Goal: Task Accomplishment & Management: Use online tool/utility

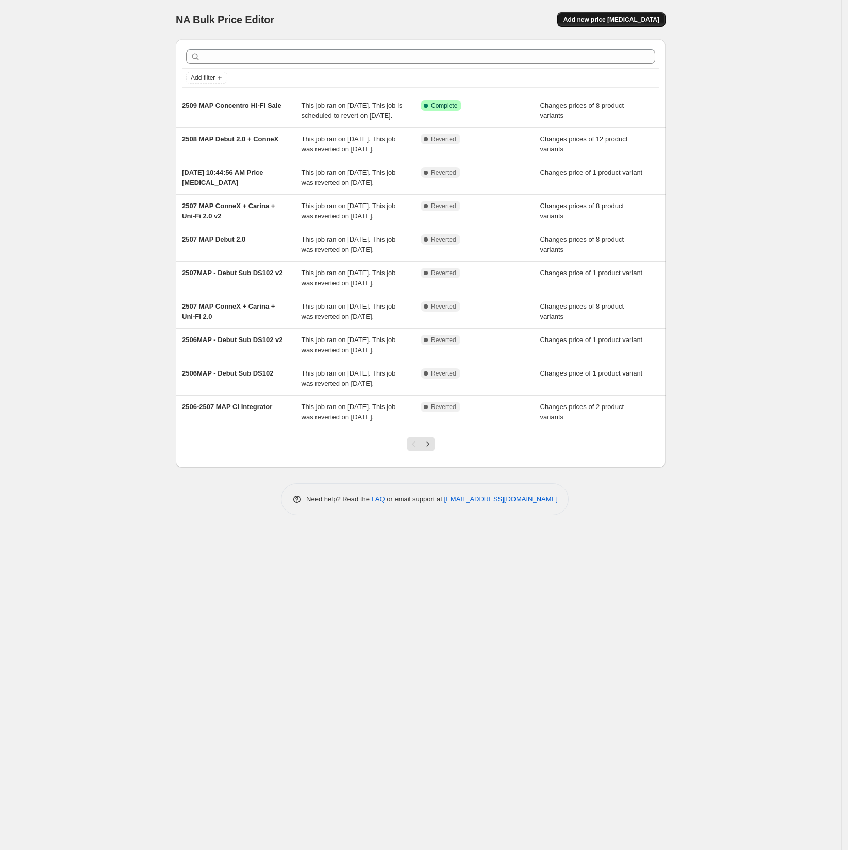
click at [629, 20] on span "Add new price [MEDICAL_DATA]" at bounding box center [611, 19] width 96 height 8
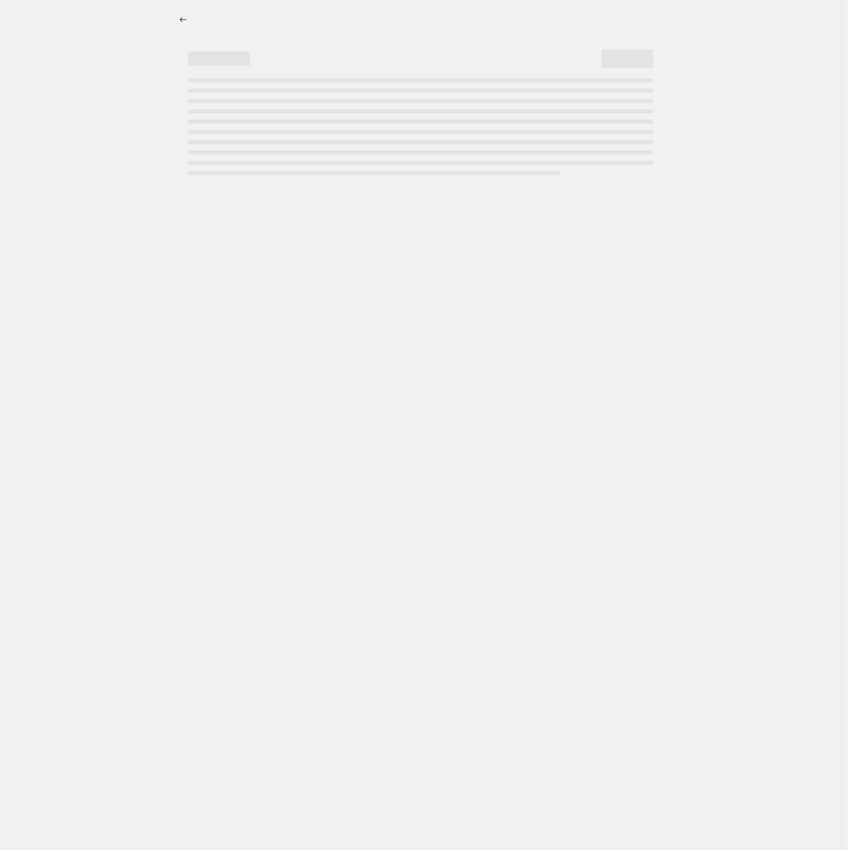
select select "percentage"
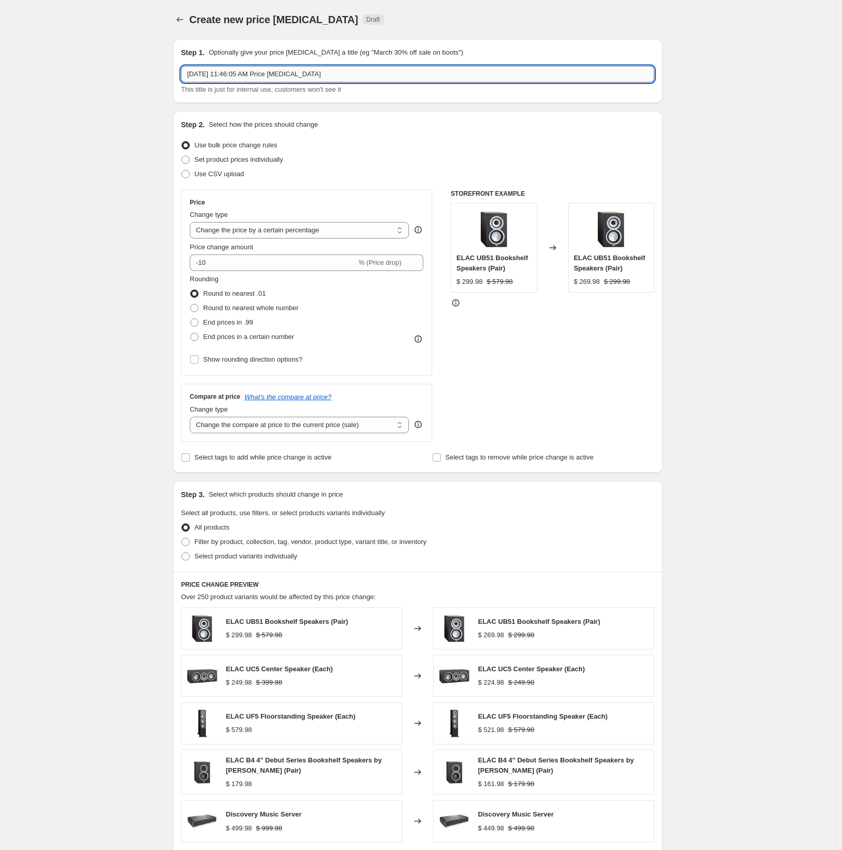
click at [330, 73] on input "Sep 8, 2025, 11:46:05 AM Price change job" at bounding box center [417, 74] width 473 height 16
type input "2509MAP Debut2"
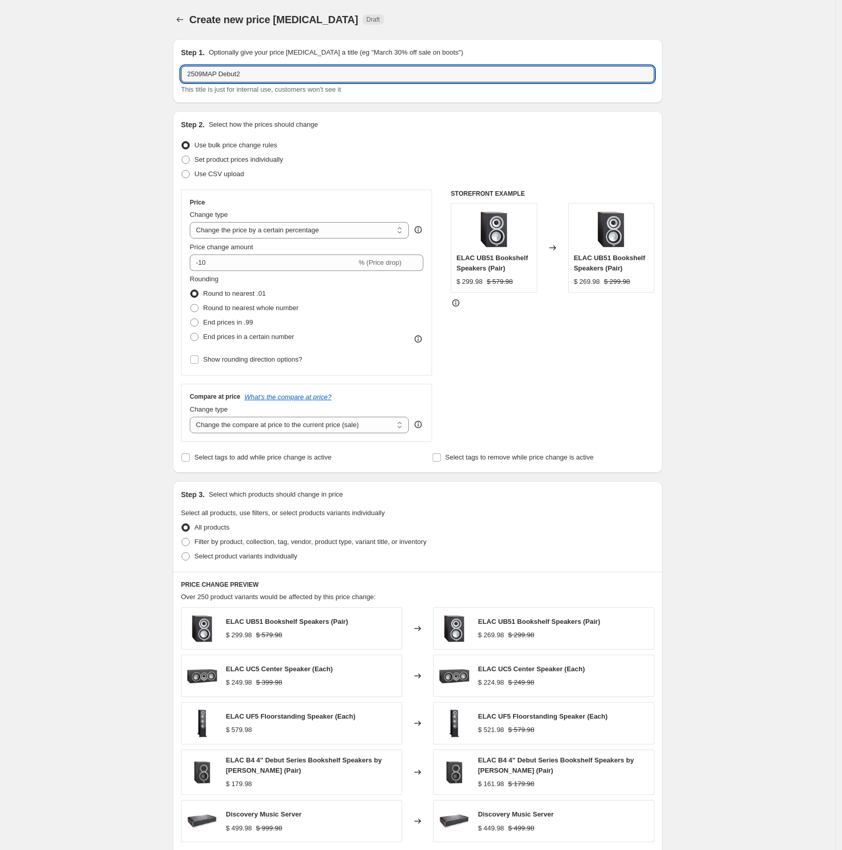
click at [305, 182] on div "Step 2. Select how the prices should change Use bulk price change rules Set pro…" at bounding box center [417, 292] width 473 height 345
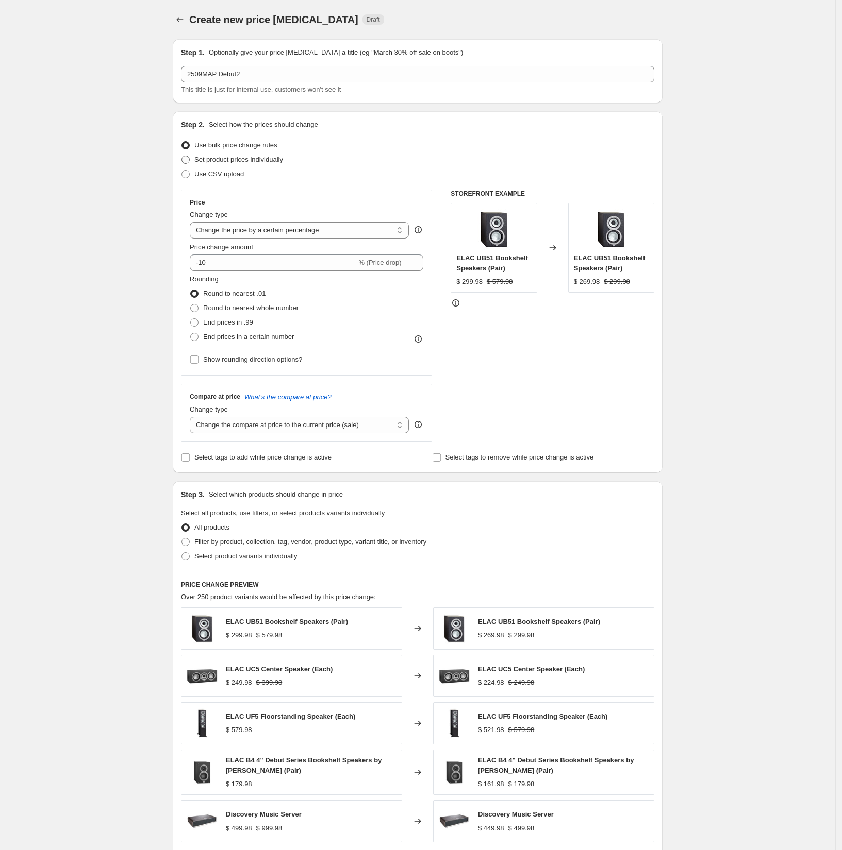
click at [186, 158] on span at bounding box center [185, 160] width 8 height 8
click at [182, 156] on input "Set product prices individually" at bounding box center [181, 156] width 1 height 1
radio input "true"
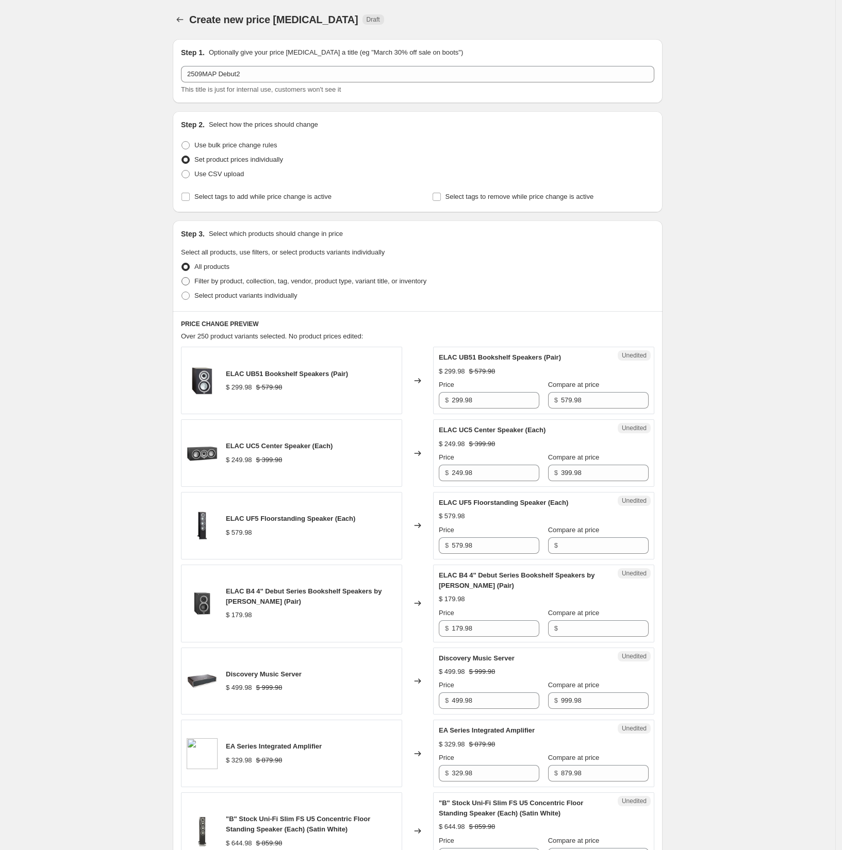
click at [185, 280] on span at bounding box center [185, 281] width 8 height 8
click at [182, 278] on input "Filter by product, collection, tag, vendor, product type, variant title, or inv…" at bounding box center [181, 277] width 1 height 1
radio input "true"
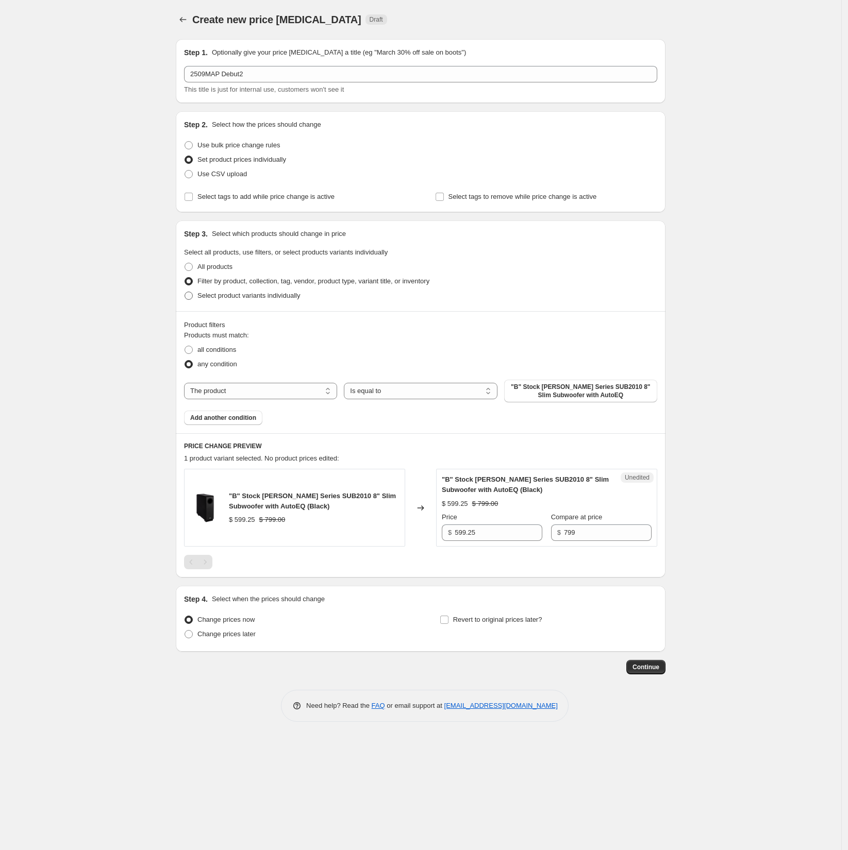
click at [190, 297] on span at bounding box center [189, 296] width 8 height 8
click at [185, 292] on input "Select product variants individually" at bounding box center [185, 292] width 1 height 1
radio input "true"
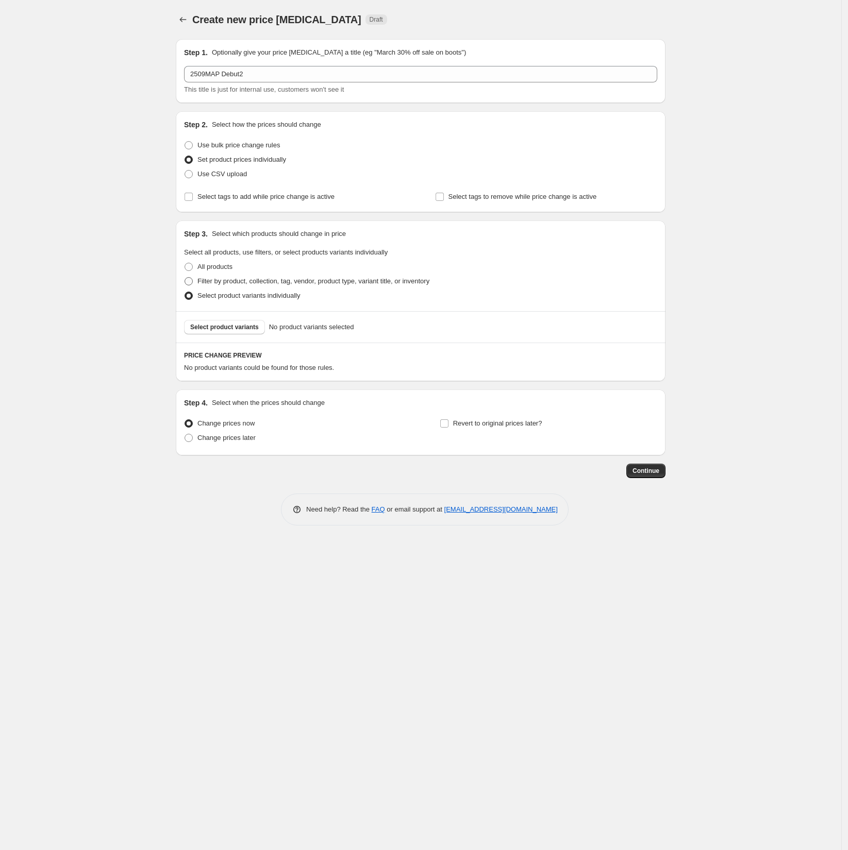
click at [190, 281] on span at bounding box center [189, 281] width 8 height 8
click at [185, 278] on input "Filter by product, collection, tag, vendor, product type, variant title, or inv…" at bounding box center [185, 277] width 1 height 1
radio input "true"
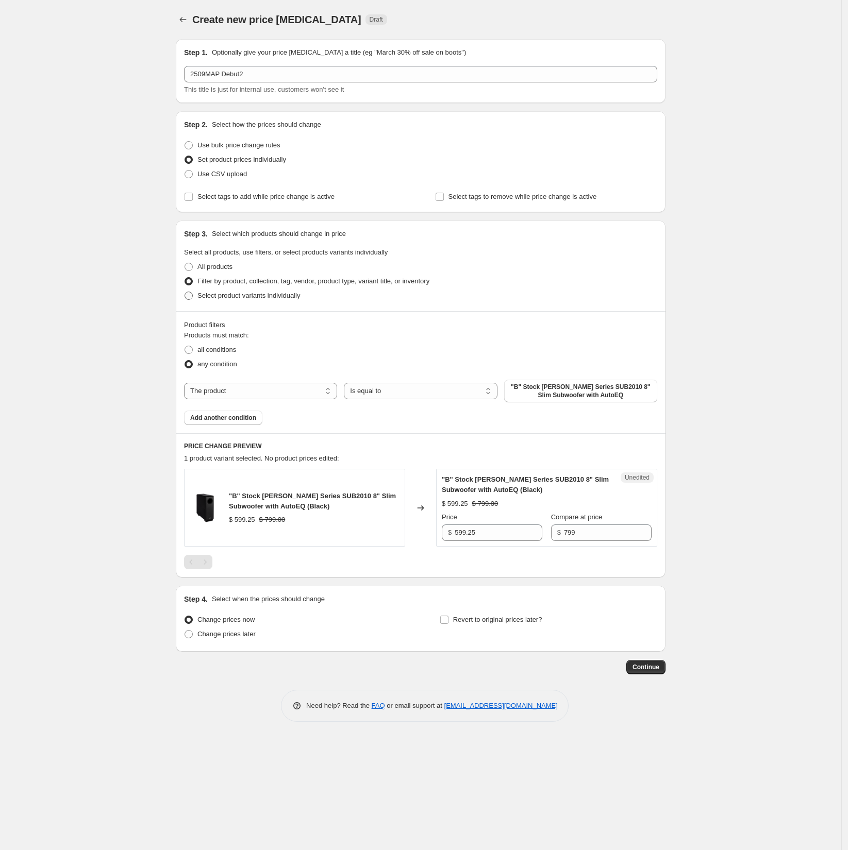
click at [203, 296] on span "Select product variants individually" at bounding box center [248, 296] width 103 height 8
click at [185, 292] on input "Select product variants individually" at bounding box center [185, 292] width 1 height 1
radio input "true"
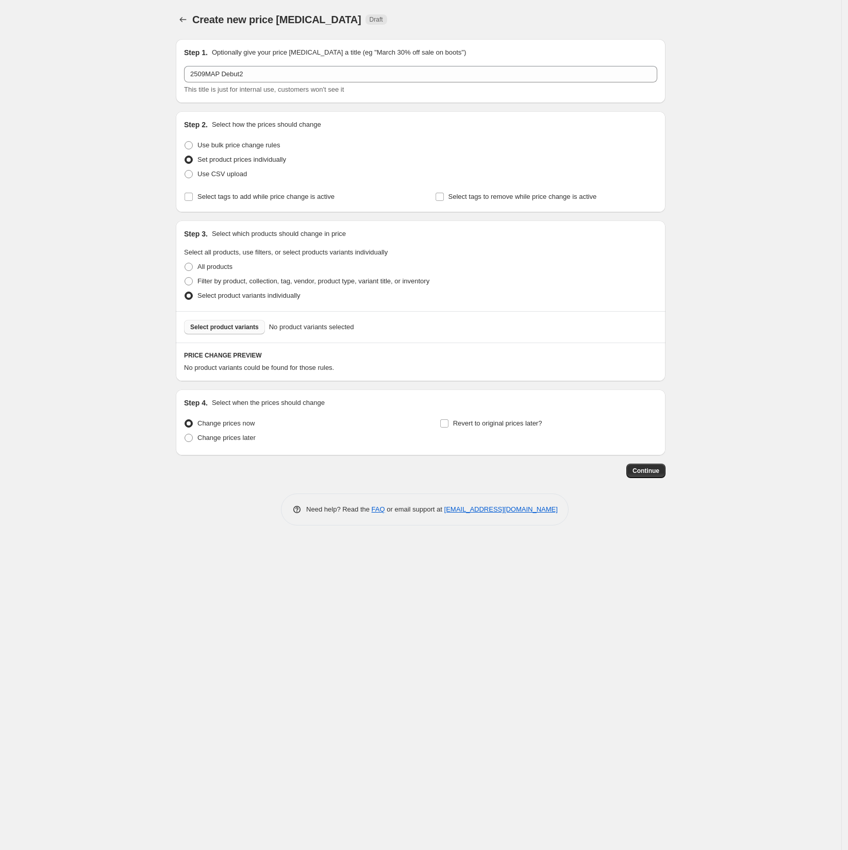
click at [219, 330] on span "Select product variants" at bounding box center [224, 327] width 69 height 8
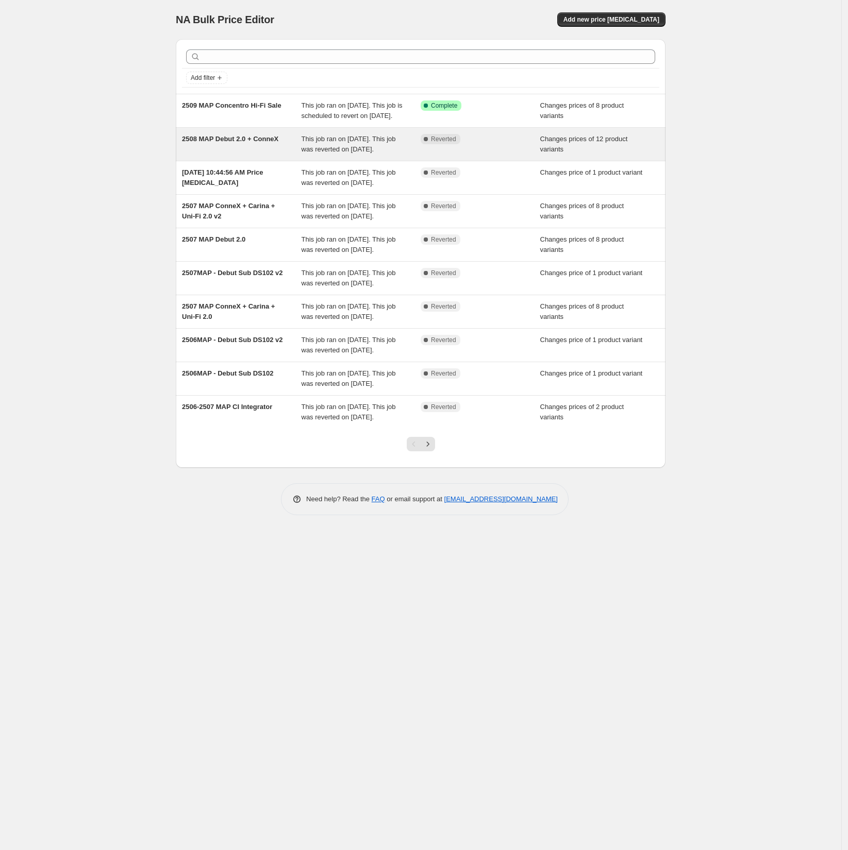
click at [364, 153] on span "This job ran on August 11, 2025. This job was reverted on August 30, 2025." at bounding box center [349, 144] width 94 height 18
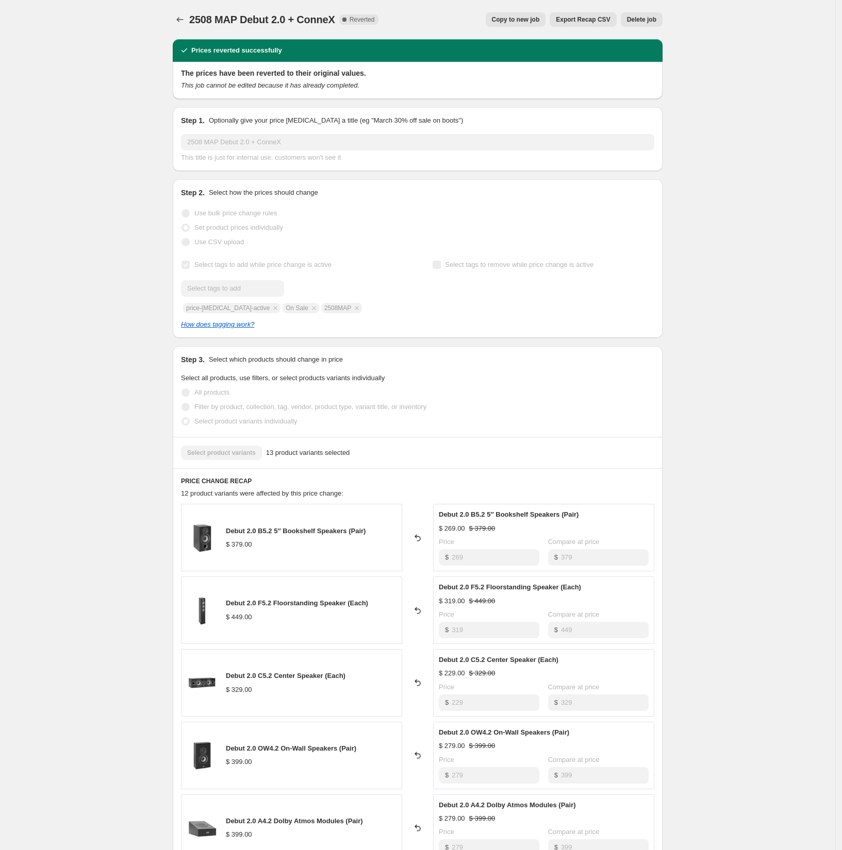
click at [512, 22] on span "Copy to new job" at bounding box center [516, 19] width 48 height 8
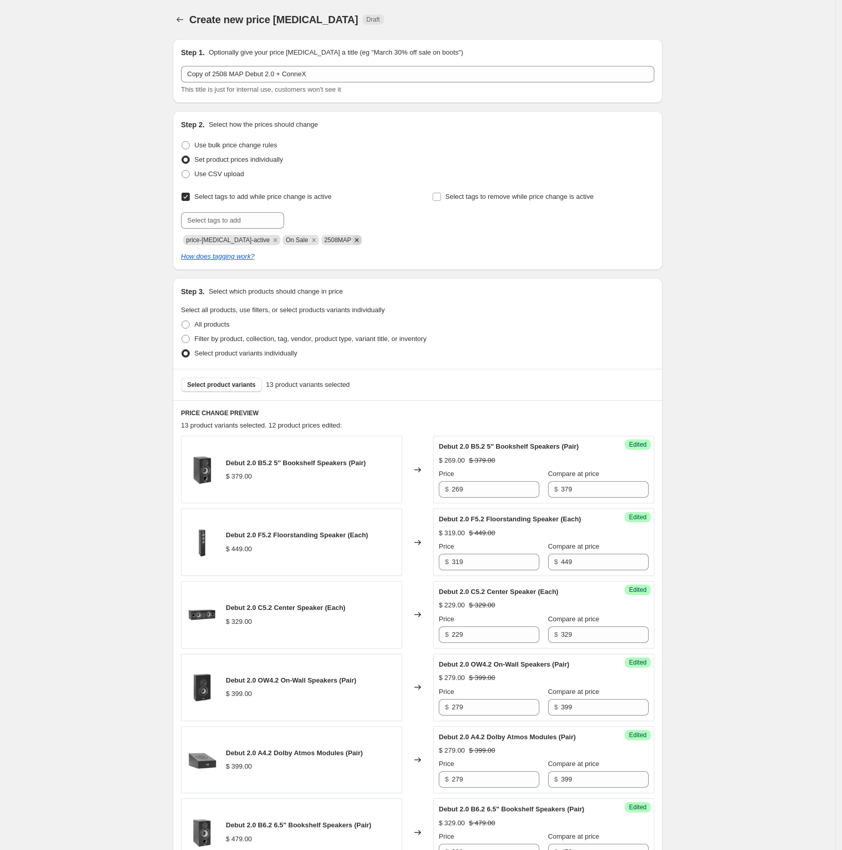
click at [352, 237] on icon "Remove 2508MAP" at bounding box center [356, 240] width 9 height 9
click at [247, 220] on input "text" at bounding box center [232, 220] width 103 height 16
type input "2509MAP"
click at [334, 222] on span "2509MAP" at bounding box center [320, 219] width 27 height 7
click at [820, 130] on div "Create new price change job. This page is ready Create new price change job Dra…" at bounding box center [417, 803] width 835 height 1607
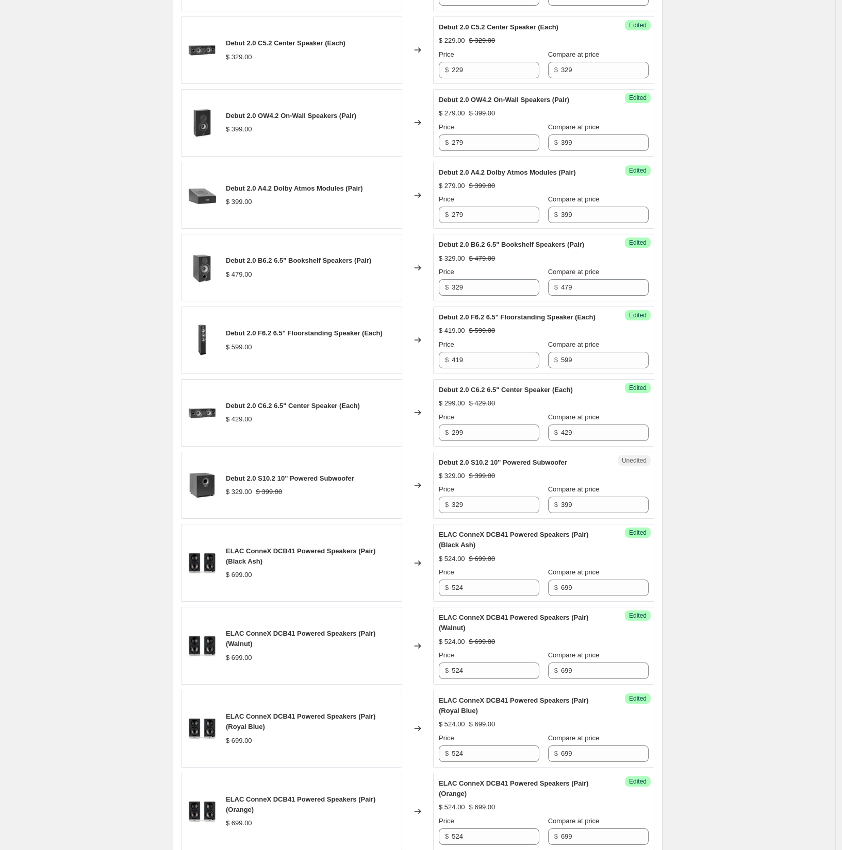
scroll to position [780, 0]
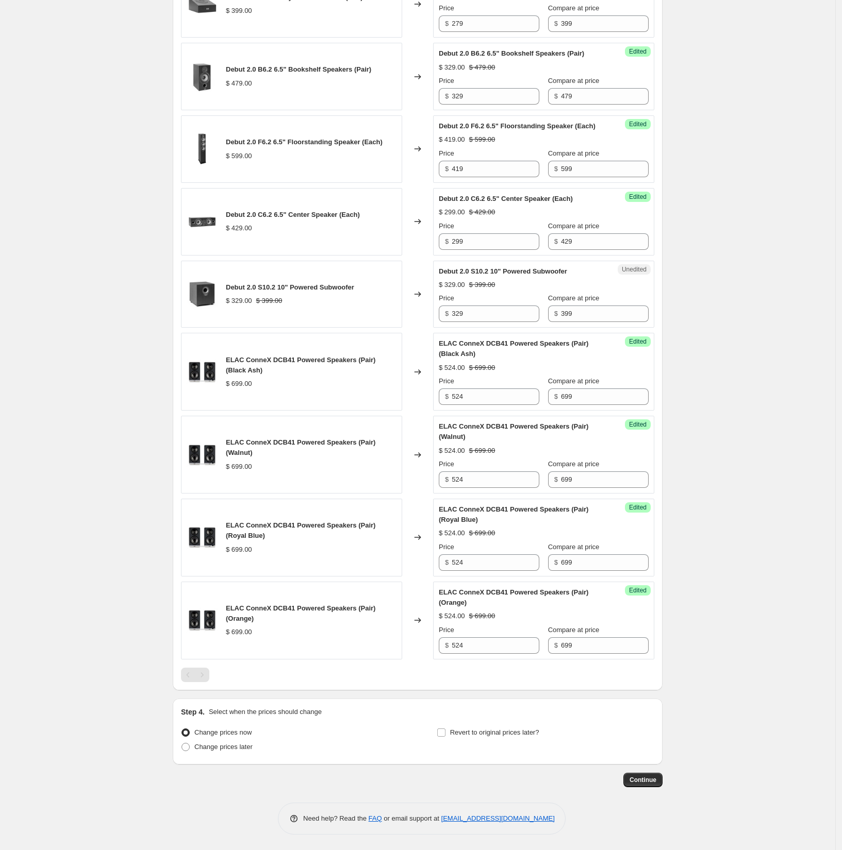
click at [316, 383] on div "$ 699.00" at bounding box center [311, 384] width 171 height 10
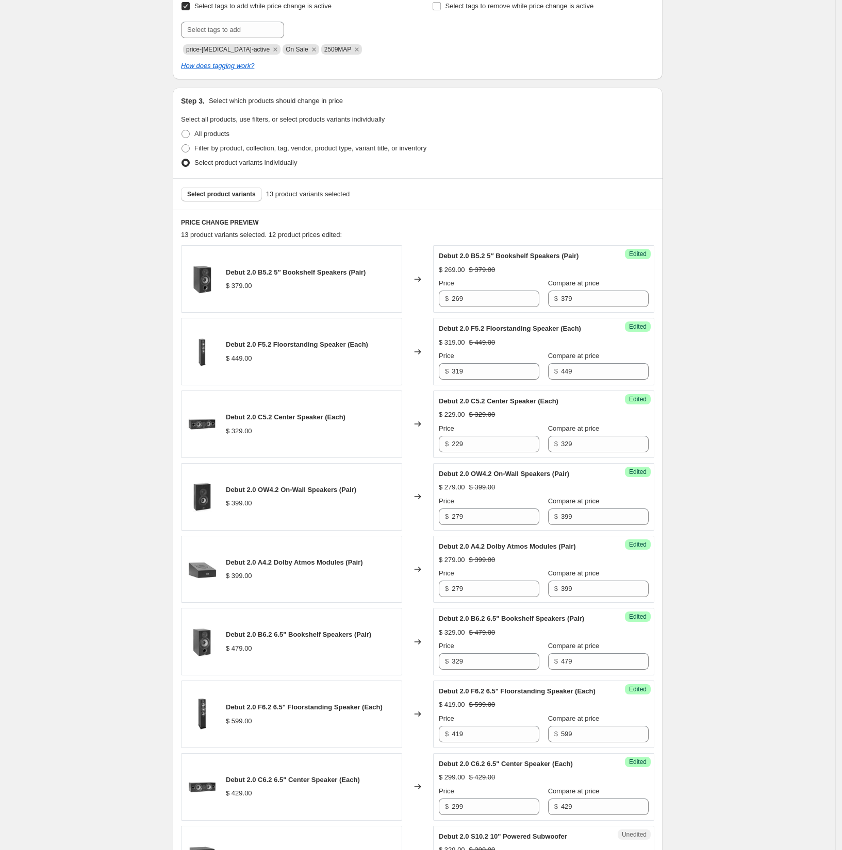
scroll to position [80, 0]
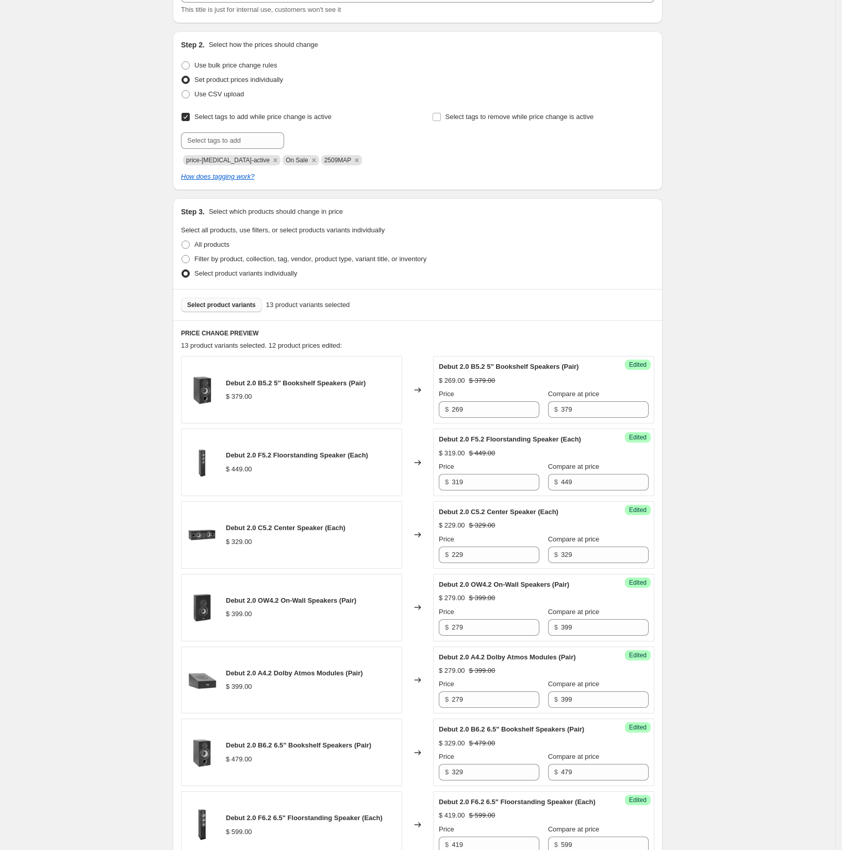
click at [219, 307] on span "Select product variants" at bounding box center [221, 305] width 69 height 8
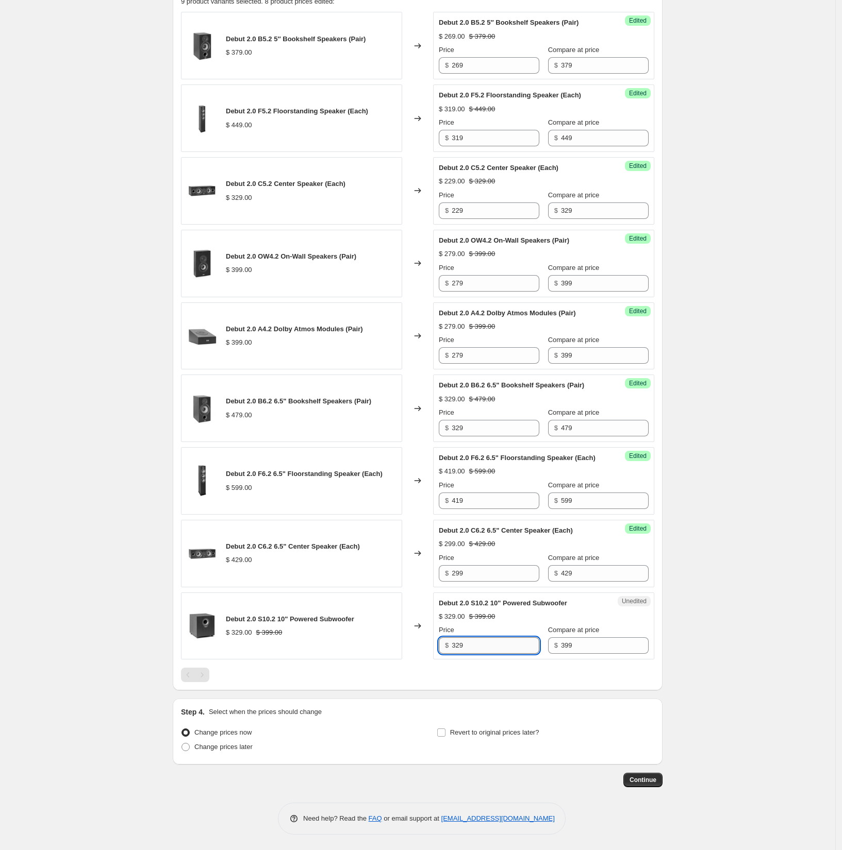
click at [468, 647] on input "329" at bounding box center [496, 646] width 88 height 16
click at [442, 737] on input "Revert to original prices later?" at bounding box center [441, 733] width 8 height 8
checkbox input "true"
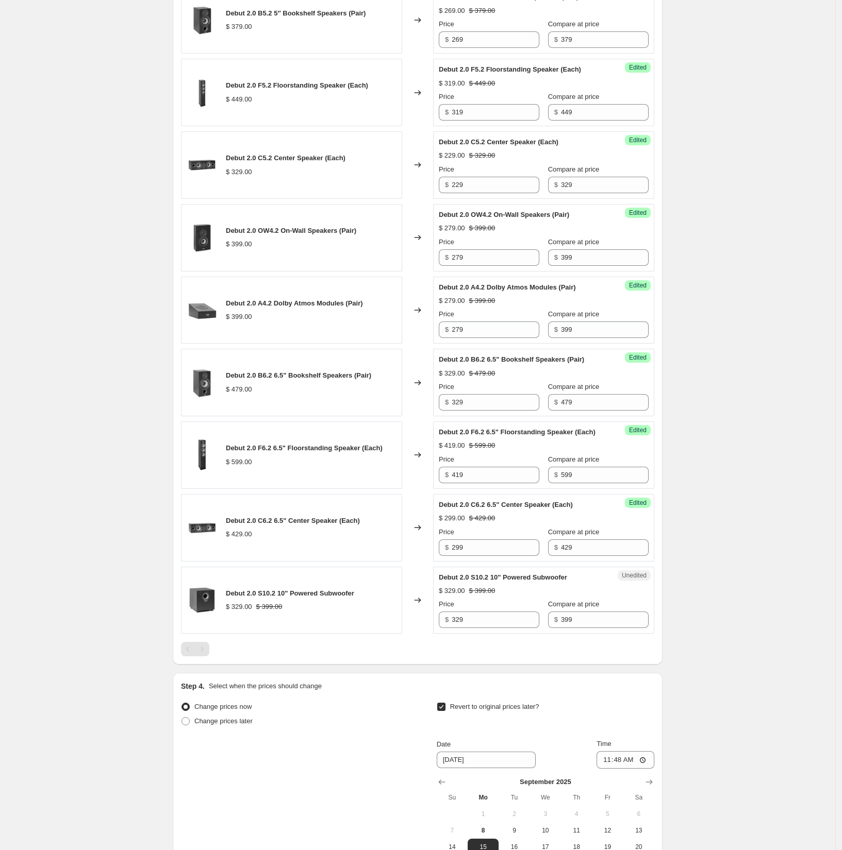
scroll to position [617, 0]
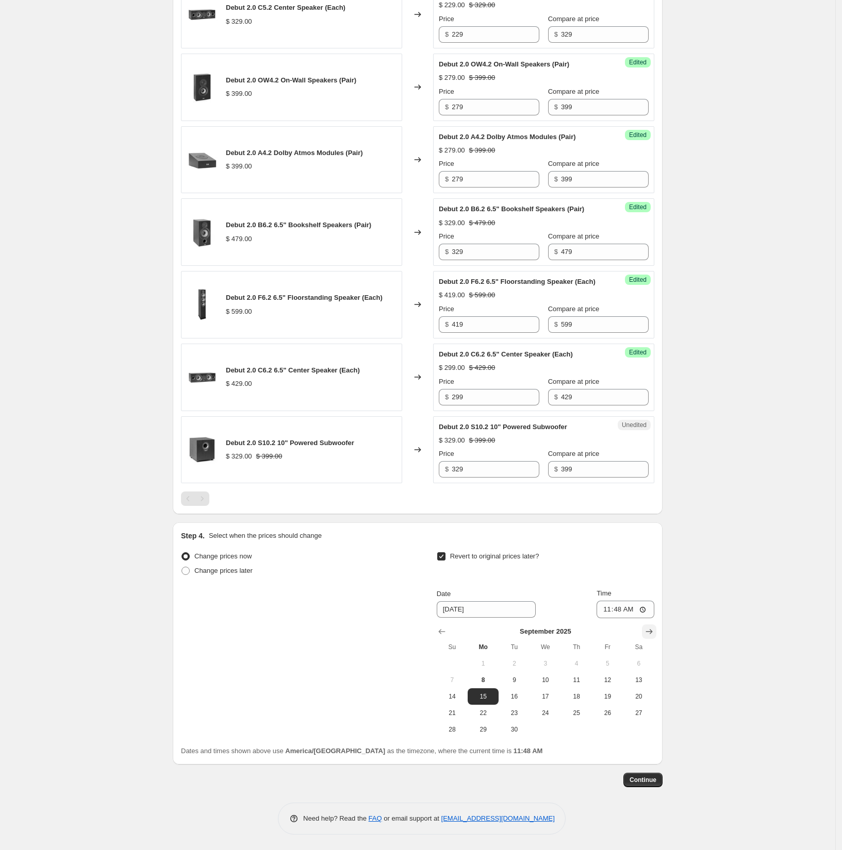
click at [649, 637] on icon "Show next month, October 2025" at bounding box center [649, 632] width 10 height 10
click at [543, 669] on button "1" at bounding box center [545, 664] width 31 height 16
type input "10/1/2025"
click at [607, 616] on input "11:48" at bounding box center [625, 610] width 58 height 18
type input "04:00"
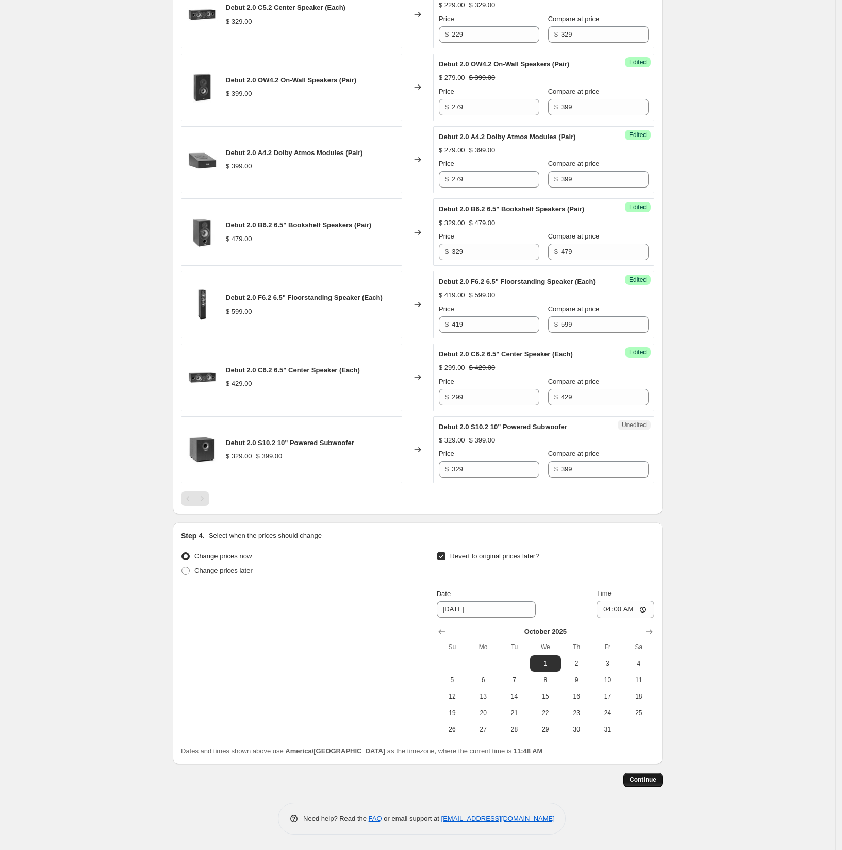
click at [645, 785] on span "Continue" at bounding box center [642, 780] width 27 height 8
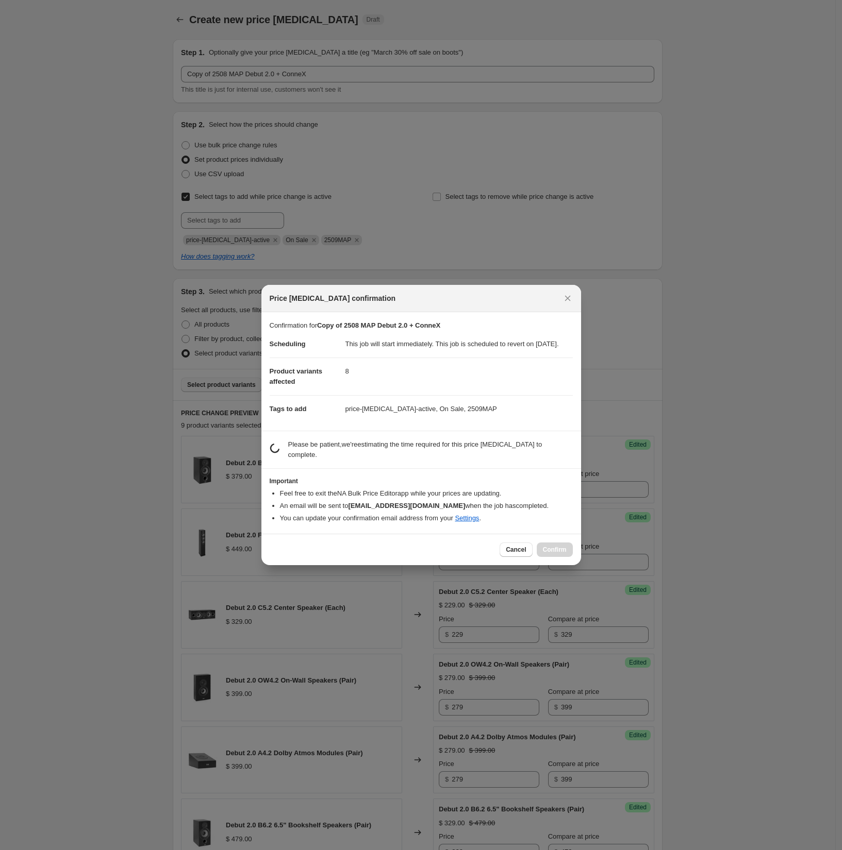
scroll to position [0, 0]
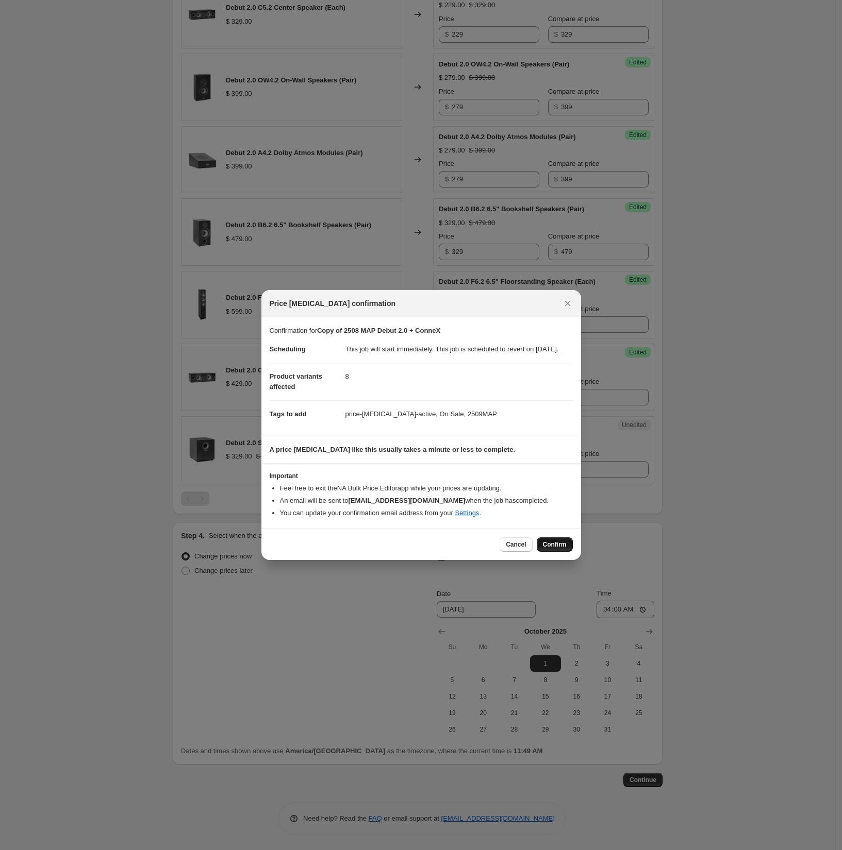
click at [560, 549] on span "Confirm" at bounding box center [555, 545] width 24 height 8
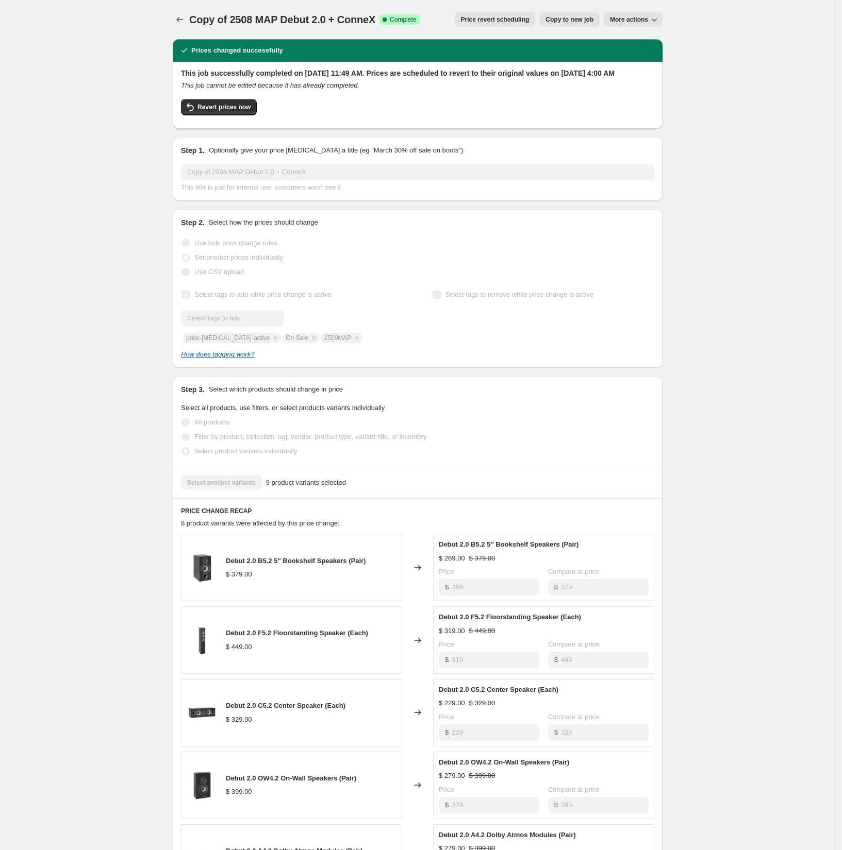
scroll to position [392, 0]
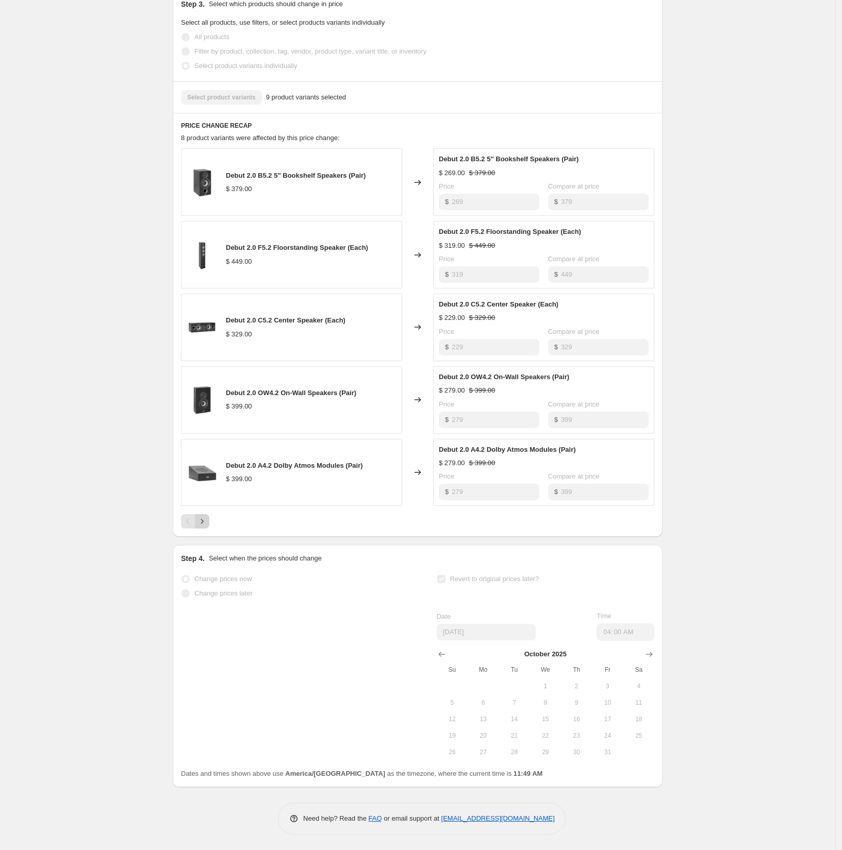
click at [203, 524] on icon "Next" at bounding box center [202, 521] width 10 height 10
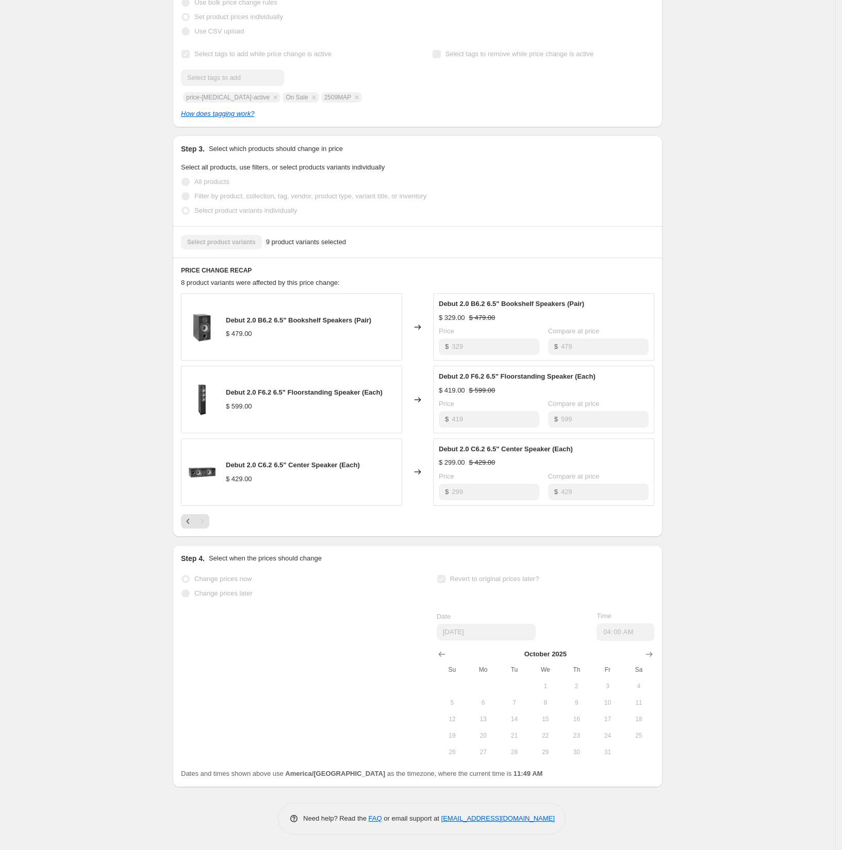
scroll to position [248, 0]
click at [189, 522] on icon "Previous" at bounding box center [188, 521] width 10 height 10
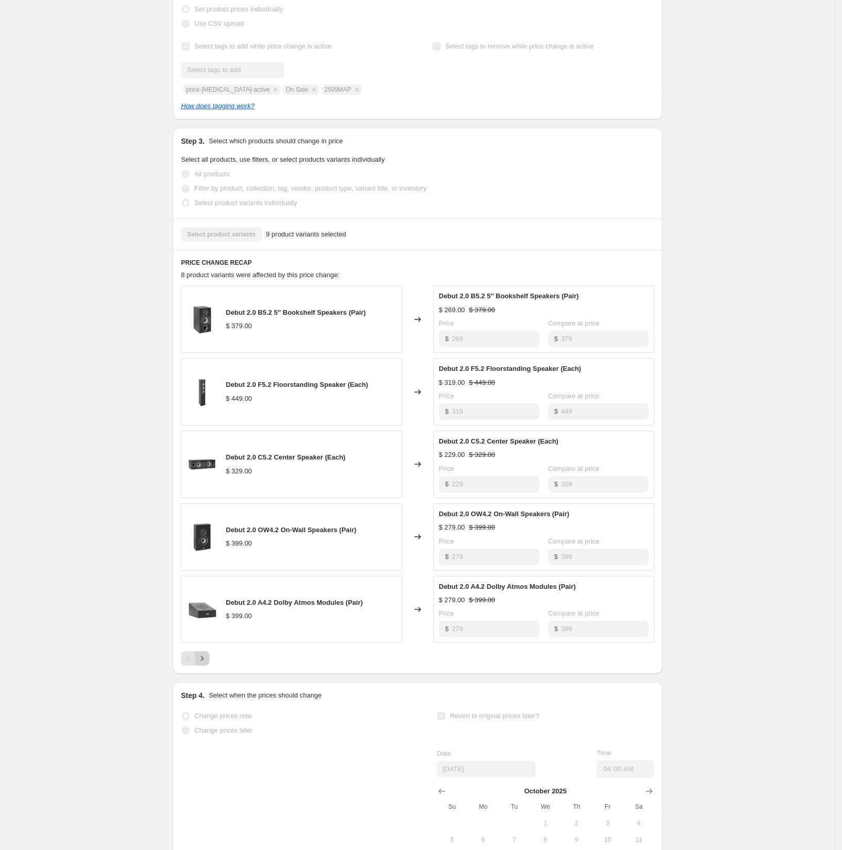
click at [206, 664] on icon "Next" at bounding box center [202, 659] width 10 height 10
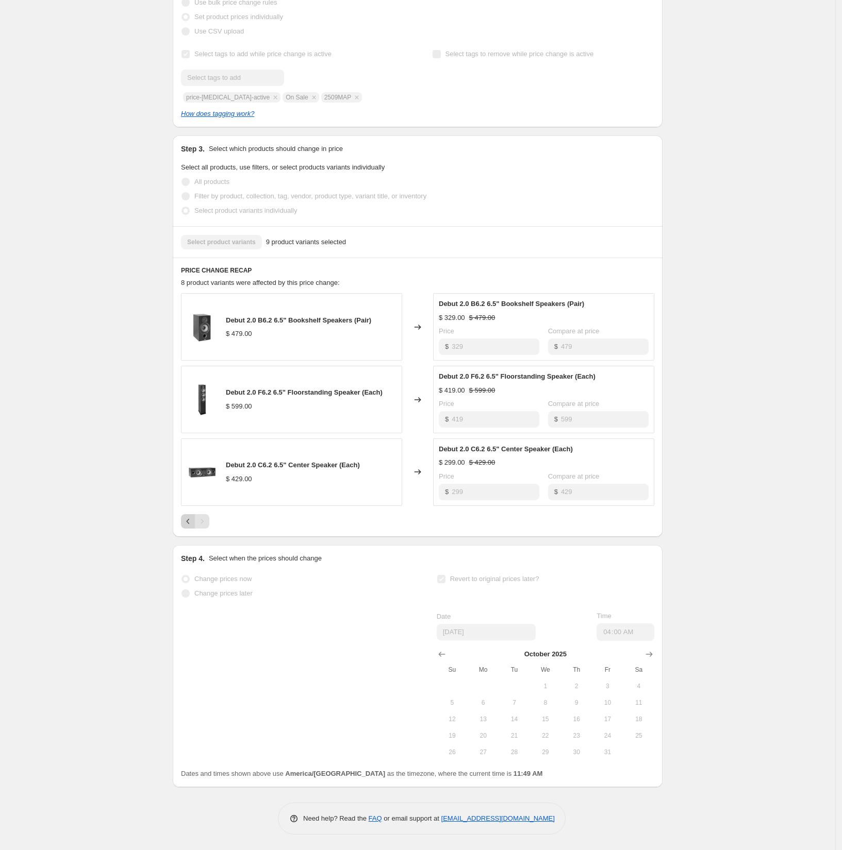
click at [193, 521] on icon "Previous" at bounding box center [188, 521] width 10 height 10
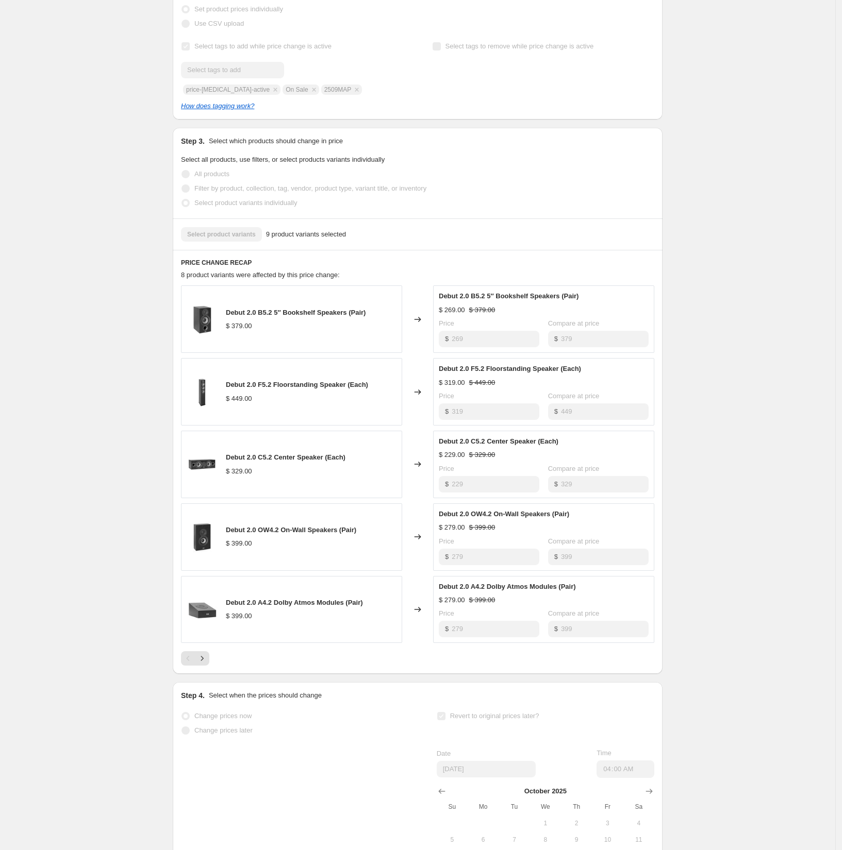
scroll to position [0, 0]
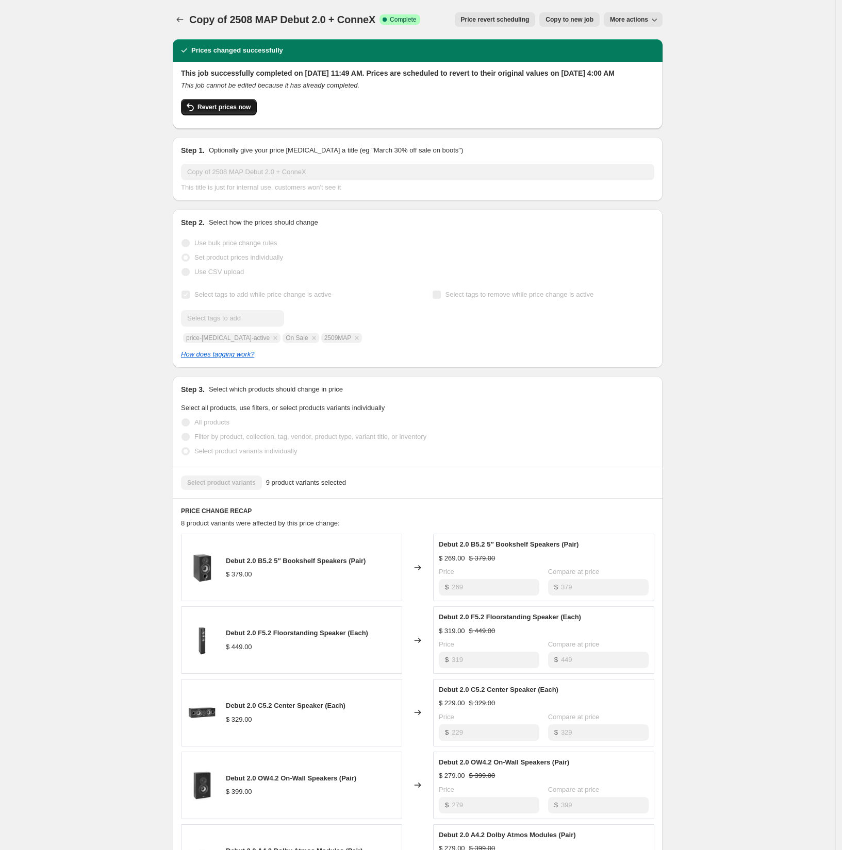
click at [235, 111] on span "Revert prices now" at bounding box center [223, 107] width 53 height 8
checkbox input "false"
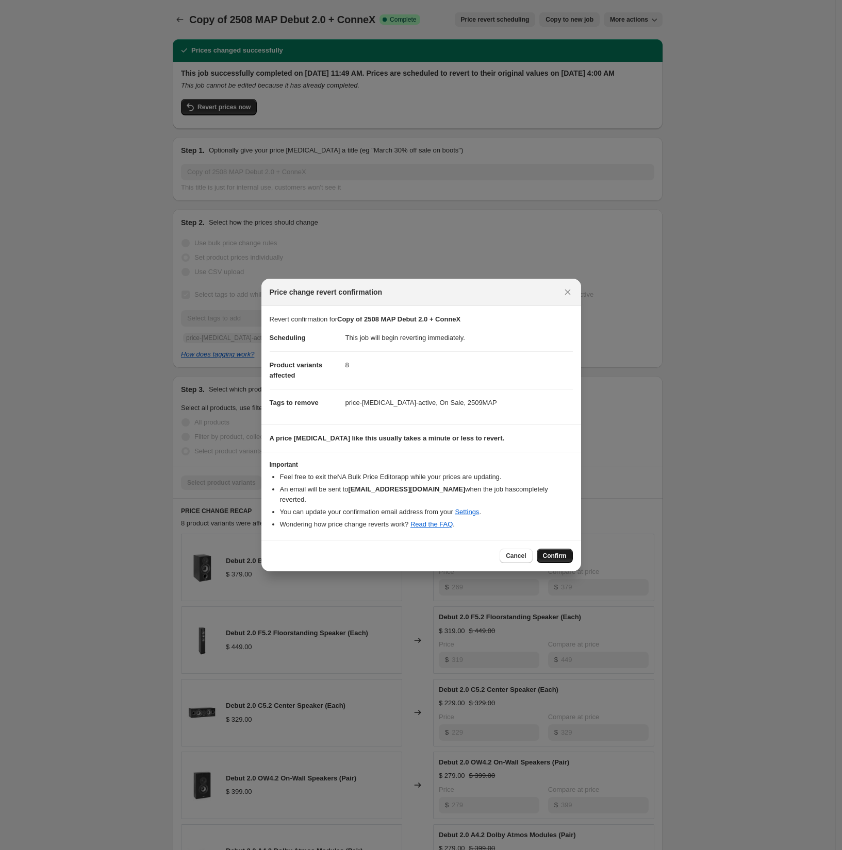
click at [550, 552] on span "Confirm" at bounding box center [555, 556] width 24 height 8
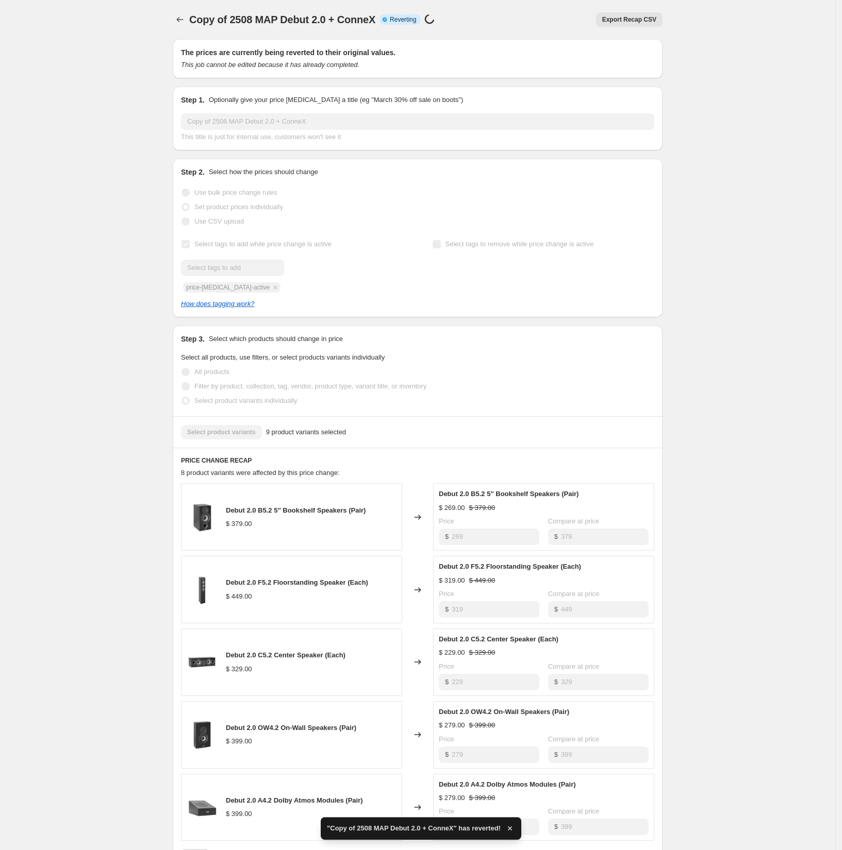
checkbox input "true"
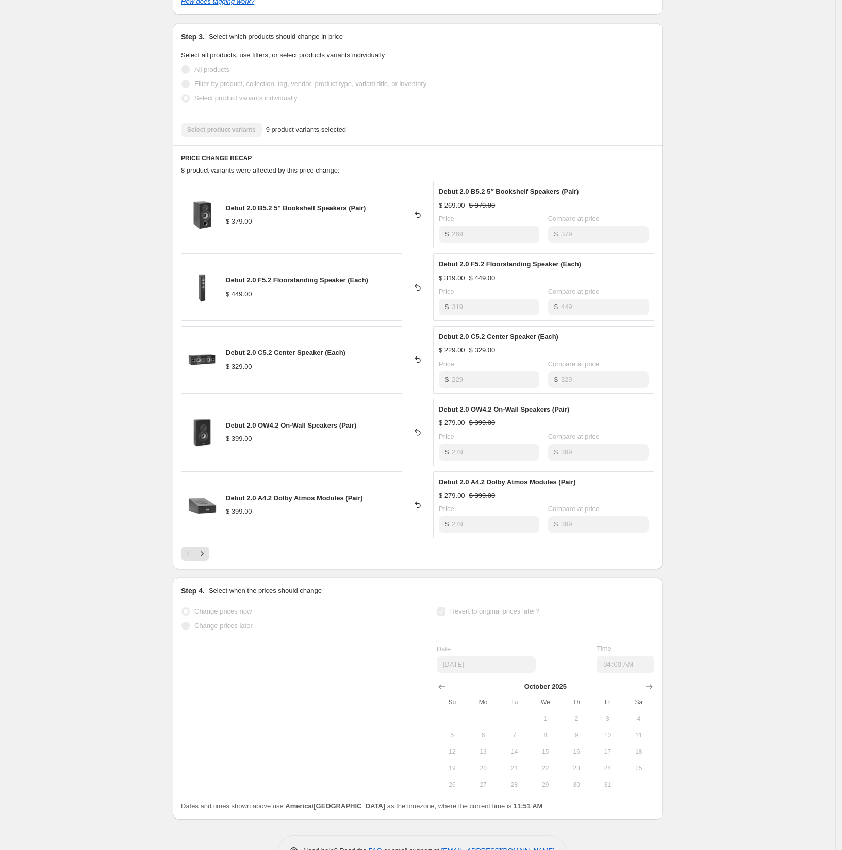
scroll to position [352, 0]
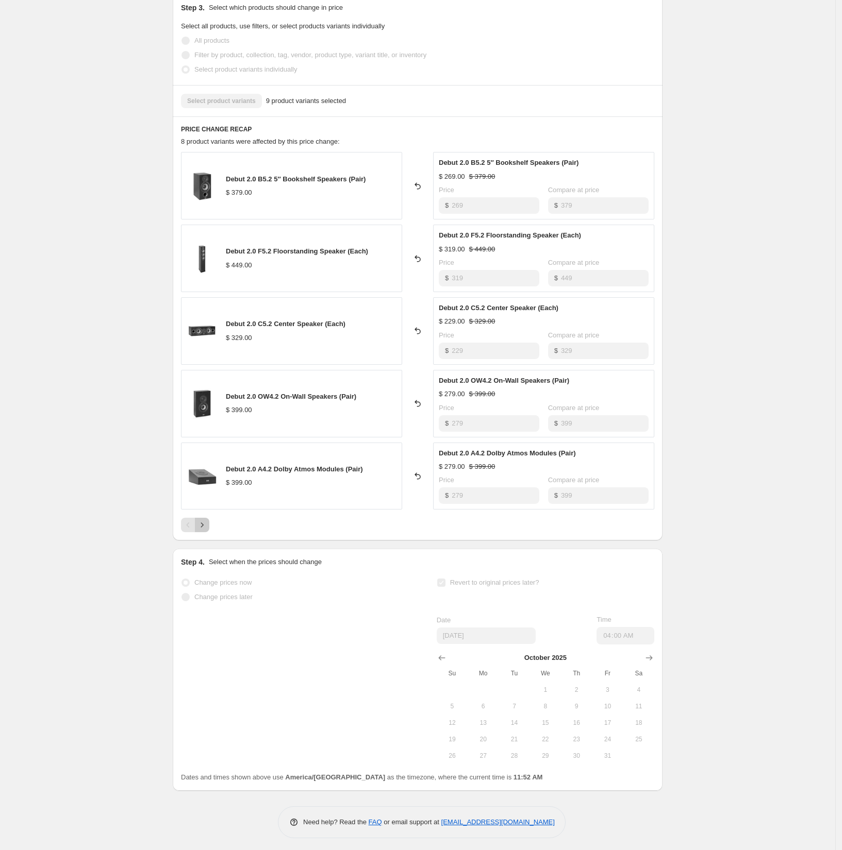
click at [207, 521] on icon "Next" at bounding box center [202, 525] width 10 height 10
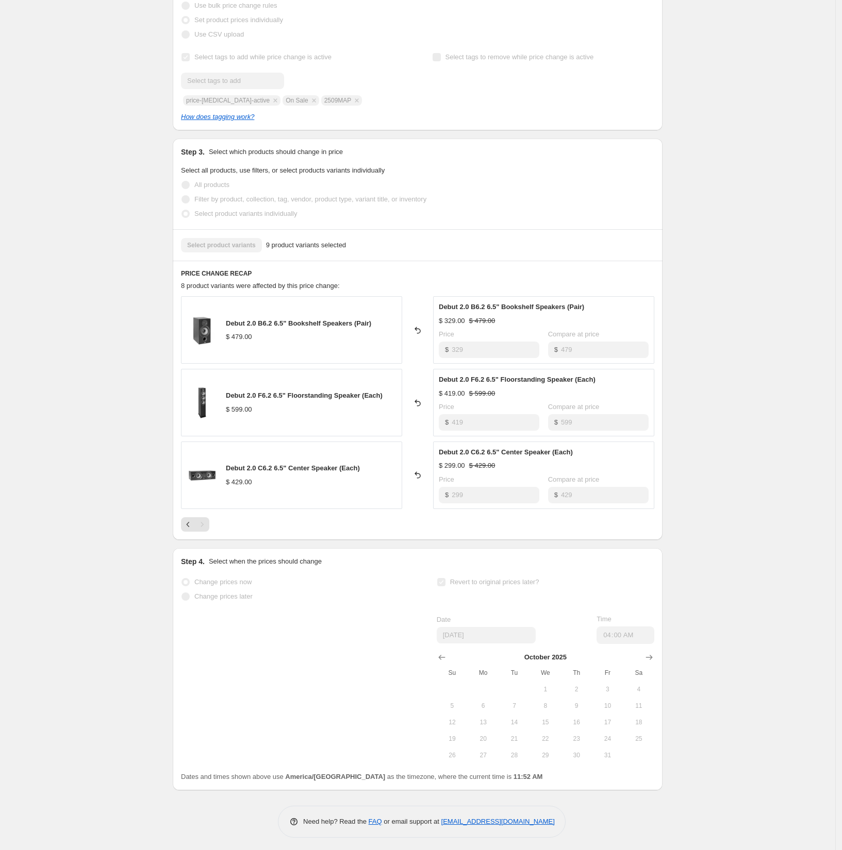
scroll to position [0, 0]
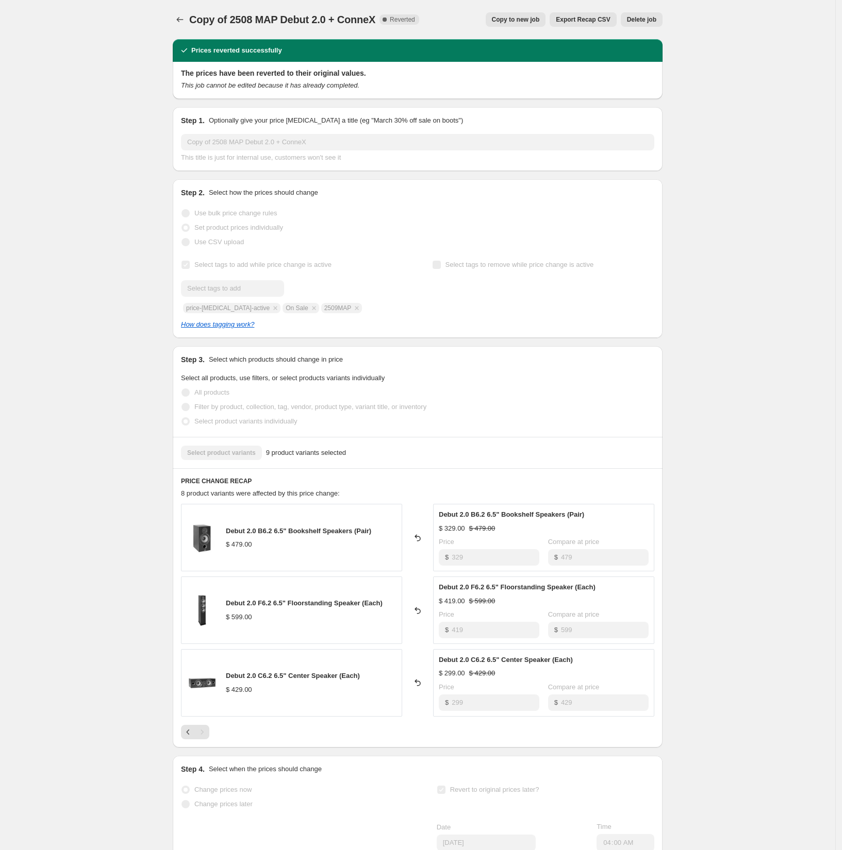
click at [532, 20] on span "Copy to new job" at bounding box center [516, 19] width 48 height 8
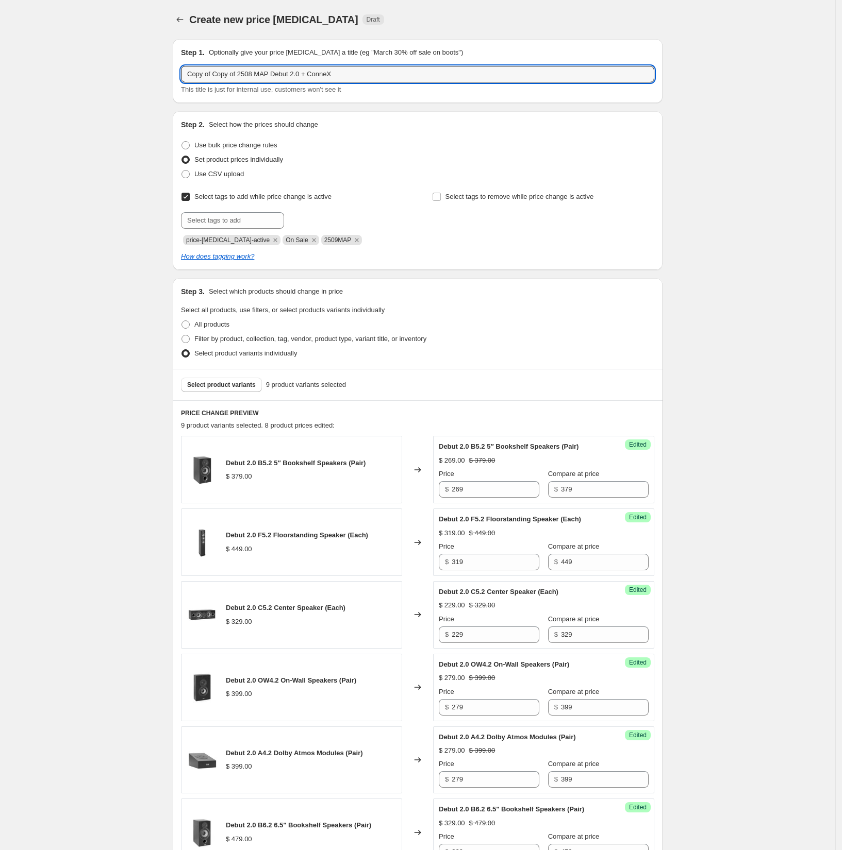
drag, startPoint x: 243, startPoint y: 74, endPoint x: 160, endPoint y: 70, distance: 83.6
click at [160, 69] on div "Create new price change job. This page is ready Create new price change job Dra…" at bounding box center [417, 637] width 835 height 1275
click at [208, 73] on input "2508 MAP Debut 2.0 + ConneX" at bounding box center [417, 74] width 473 height 16
drag, startPoint x: 259, startPoint y: 75, endPoint x: 305, endPoint y: 80, distance: 45.7
click at [293, 79] on input "2509 MAP Debut 2.0 + ConneX" at bounding box center [417, 74] width 473 height 16
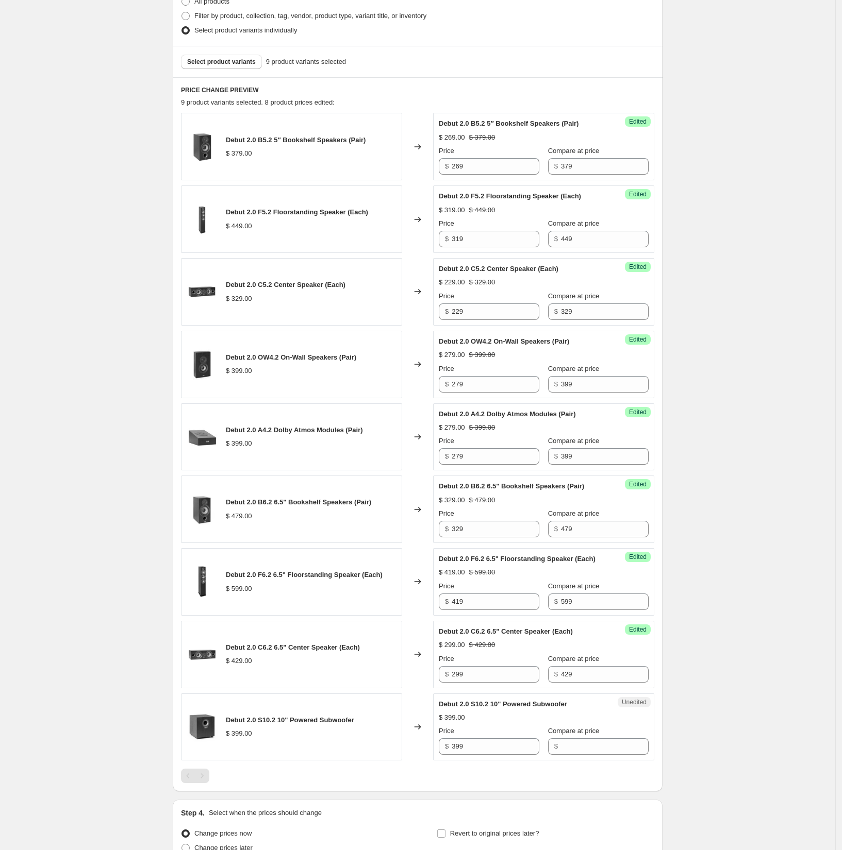
scroll to position [450, 0]
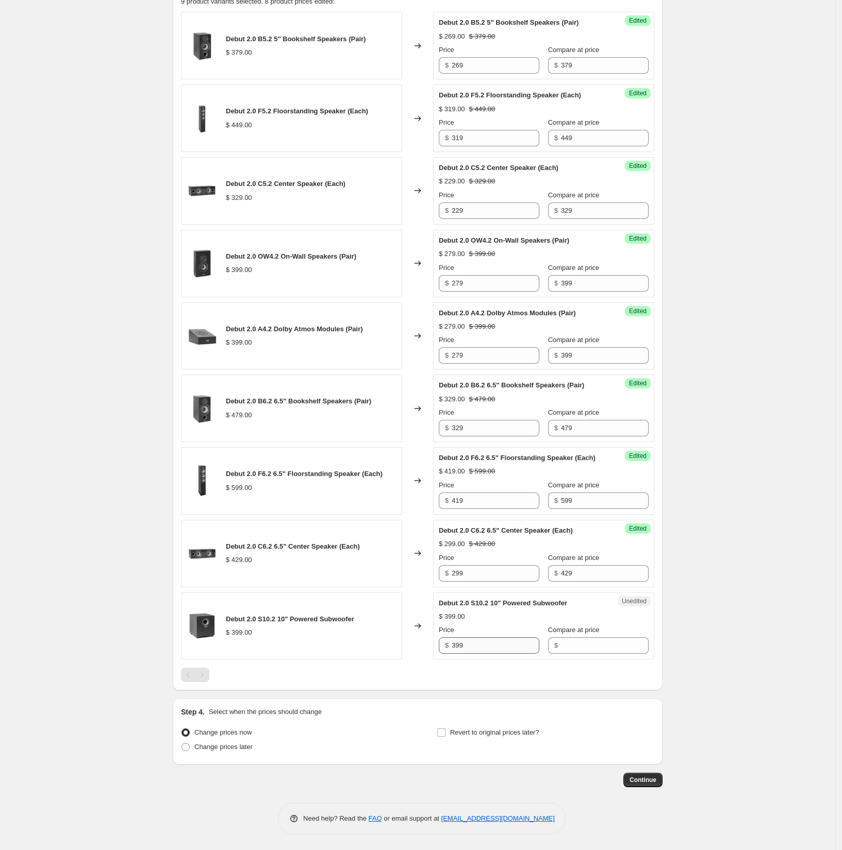
type input "2509 MAP Debut 2.0"
click at [498, 644] on input "399" at bounding box center [496, 646] width 88 height 16
drag, startPoint x: 569, startPoint y: 652, endPoint x: 577, endPoint y: 643, distance: 12.0
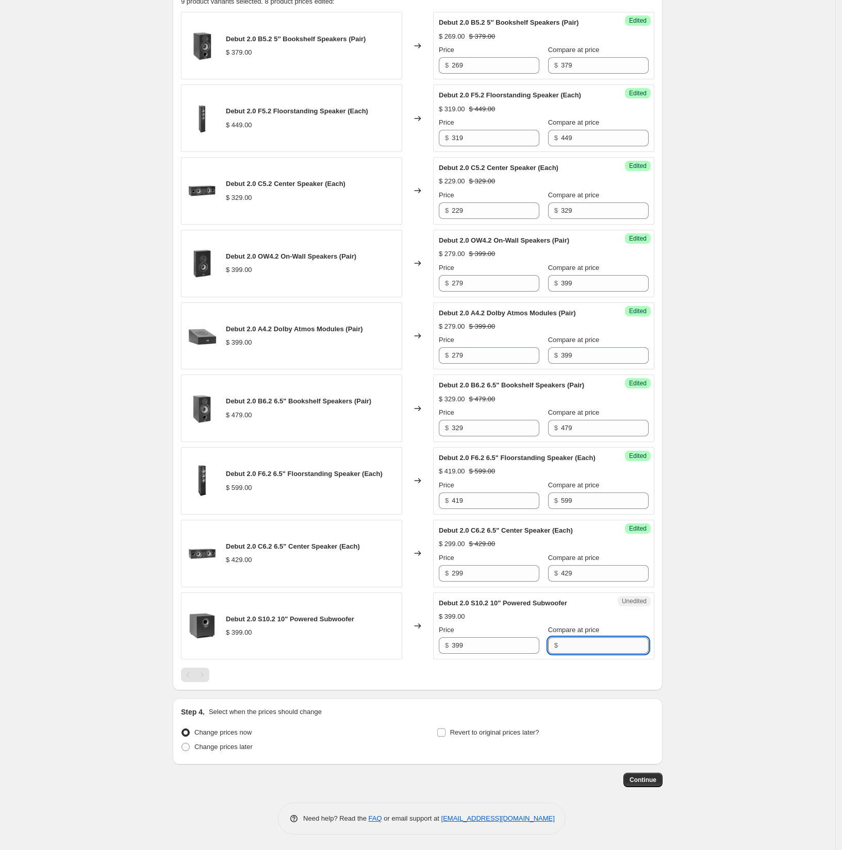
click at [569, 651] on input "Compare at price" at bounding box center [605, 646] width 88 height 16
paste input "399"
type input "399"
click at [463, 648] on input "399" at bounding box center [496, 646] width 88 height 16
type input "329"
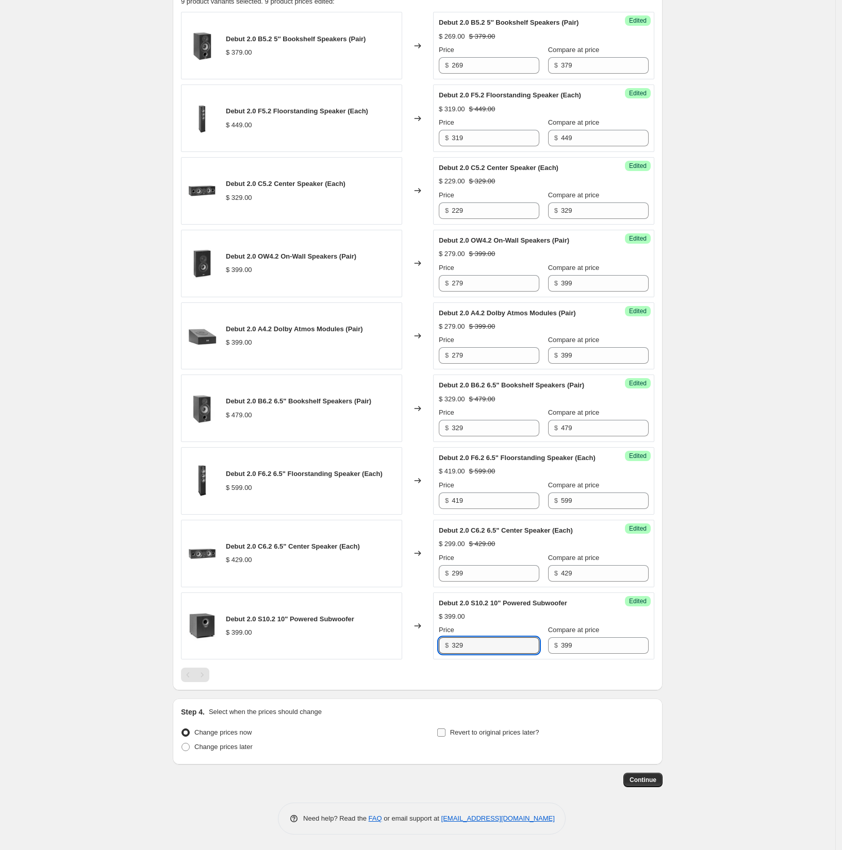
click at [443, 735] on input "Revert to original prices later?" at bounding box center [441, 733] width 8 height 8
checkbox input "true"
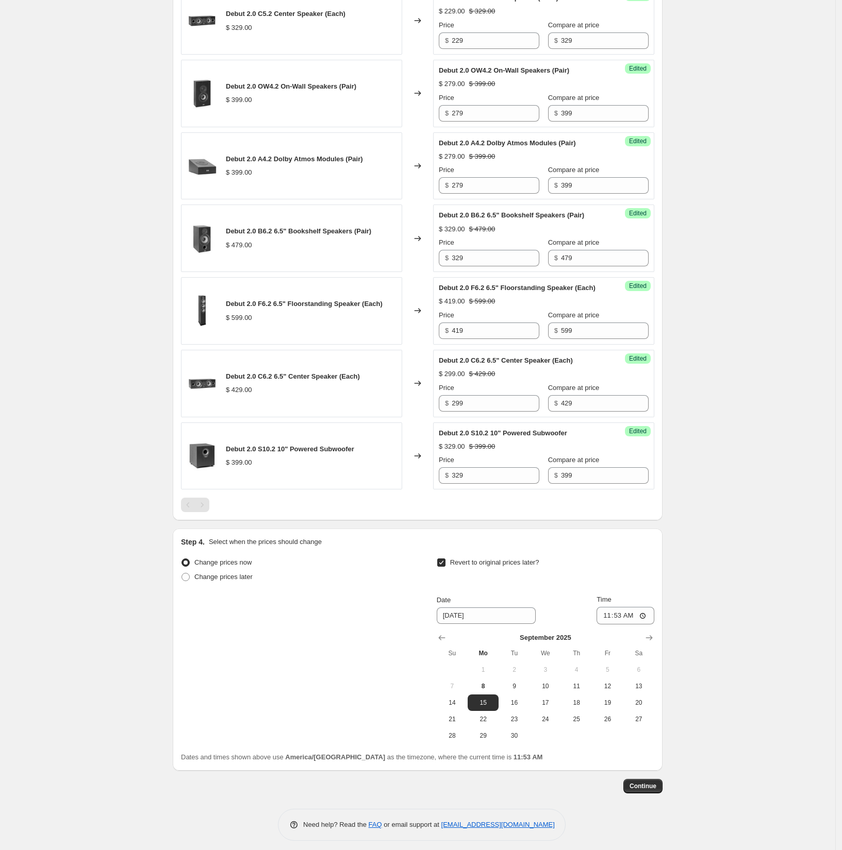
scroll to position [626, 0]
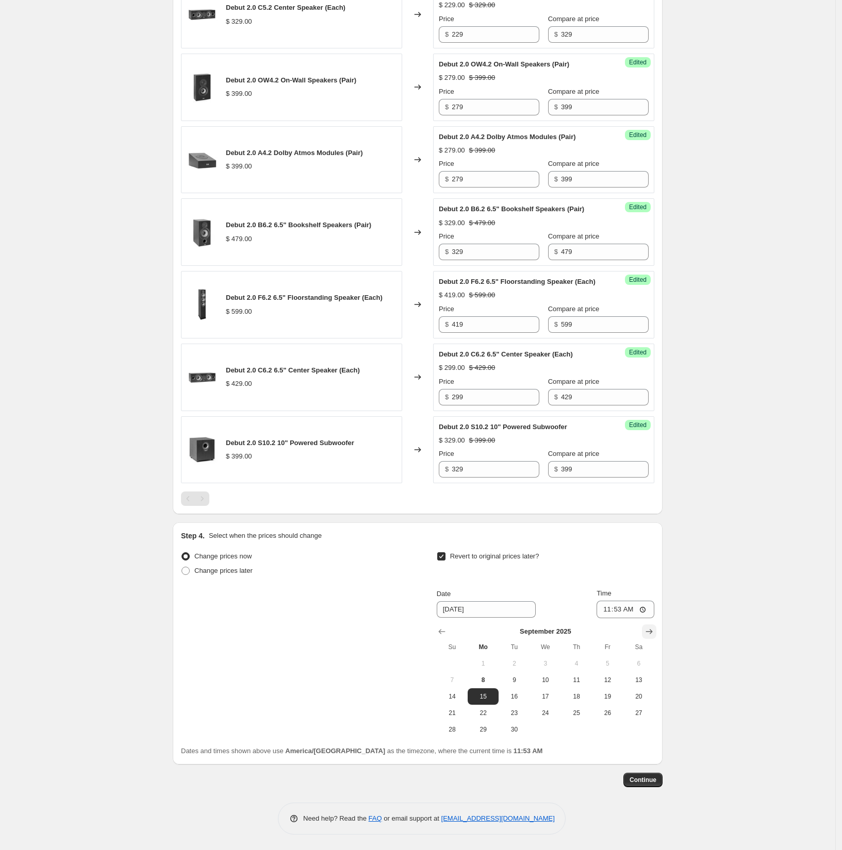
click at [651, 633] on icon "Show next month, October 2025" at bounding box center [649, 632] width 10 height 10
click at [552, 666] on span "1" at bounding box center [545, 664] width 23 height 8
type input "10/1/2025"
click at [609, 610] on input "11:53" at bounding box center [625, 610] width 58 height 18
type input "04:00"
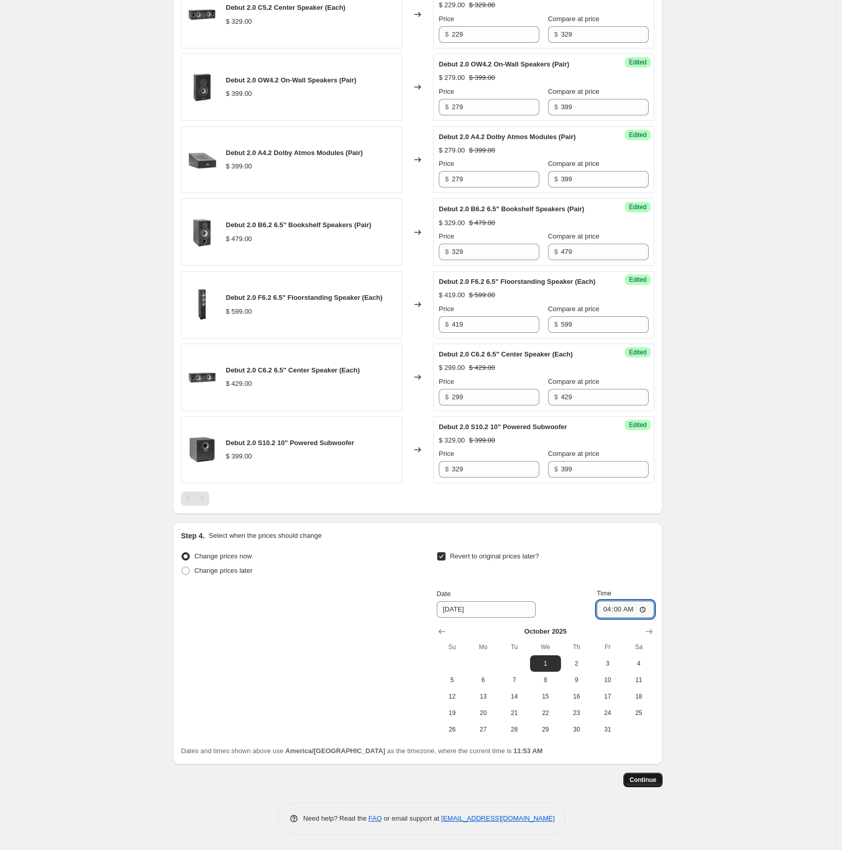
click at [652, 780] on span "Continue" at bounding box center [642, 780] width 27 height 8
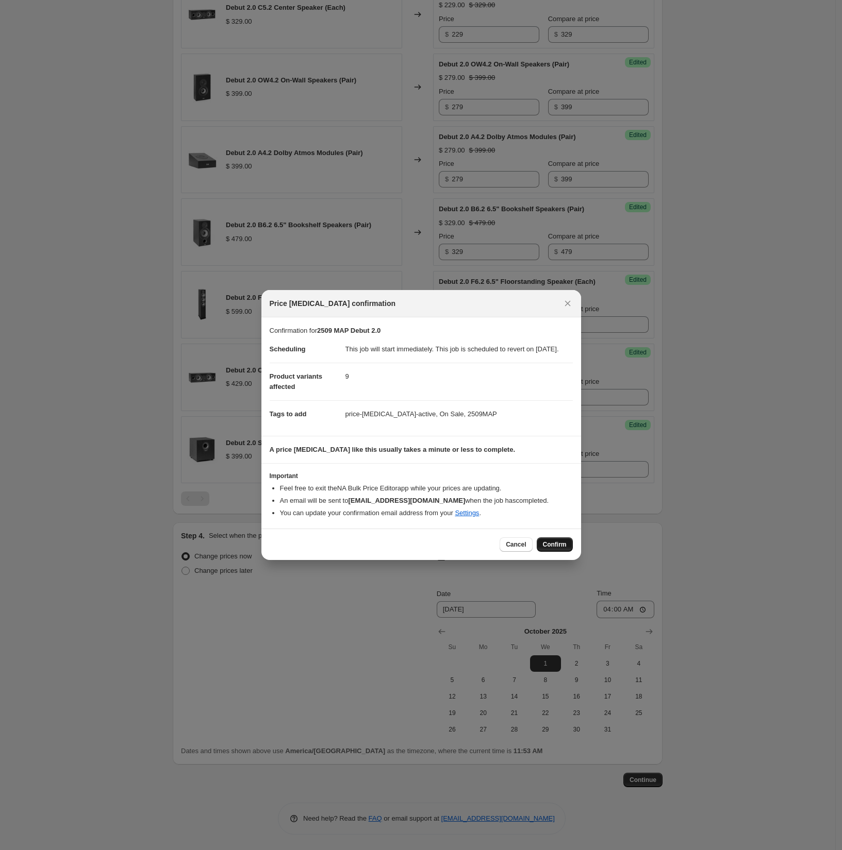
click at [559, 549] on span "Confirm" at bounding box center [555, 545] width 24 height 8
